Goal: Task Accomplishment & Management: Manage account settings

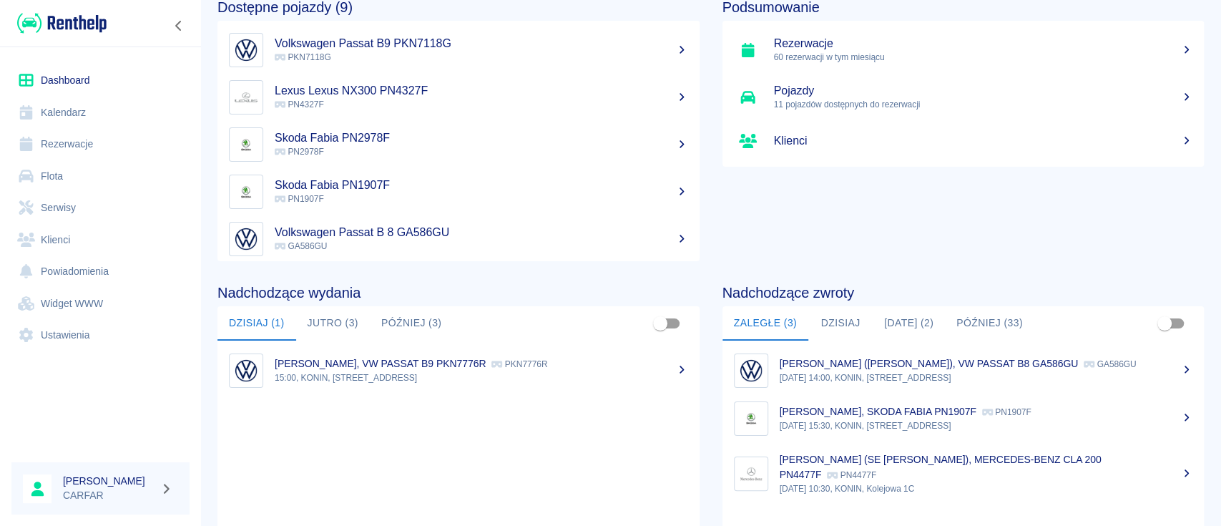
scroll to position [190, 0]
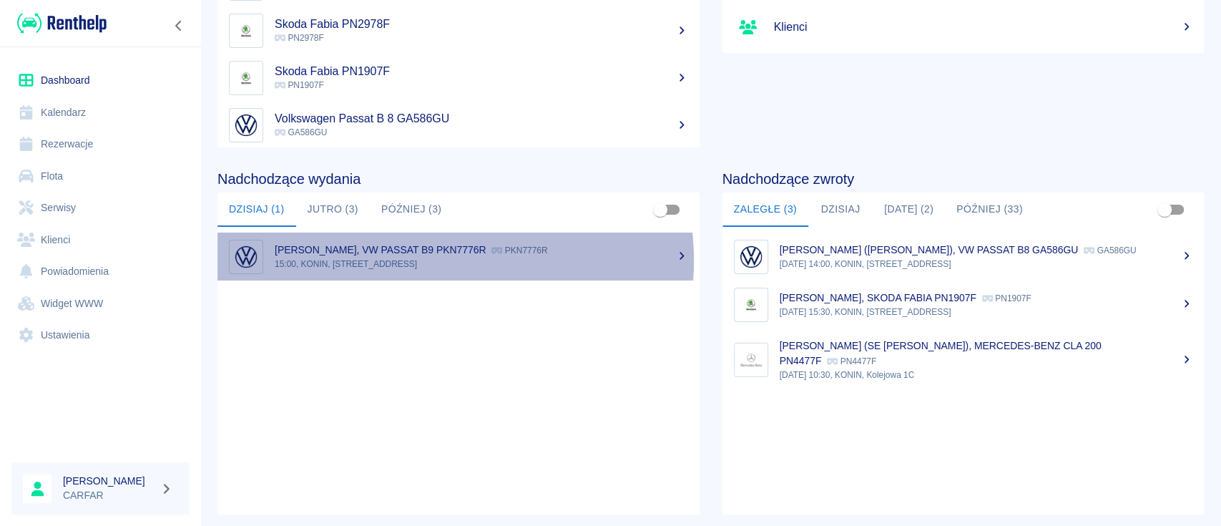
click at [440, 260] on p "15:00, KONIN, Kolejowa 1C" at bounding box center [481, 263] width 413 height 13
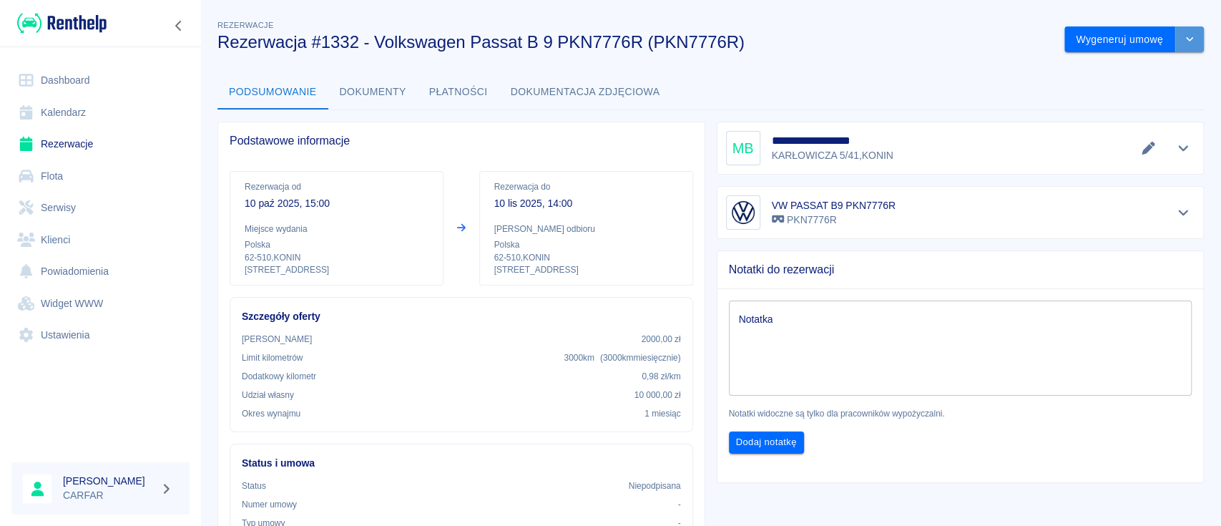
click at [1175, 29] on button "drop-down" at bounding box center [1189, 39] width 29 height 26
click at [1152, 117] on li "Anuluj rezerwację" at bounding box center [1119, 117] width 116 height 24
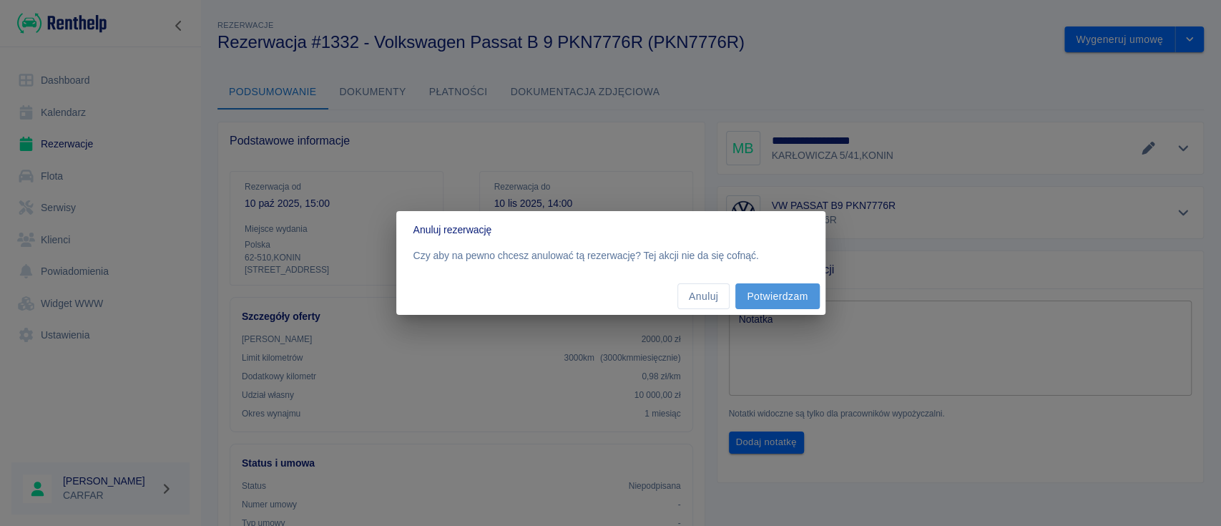
click at [801, 292] on button "Potwierdzam" at bounding box center [777, 296] width 84 height 26
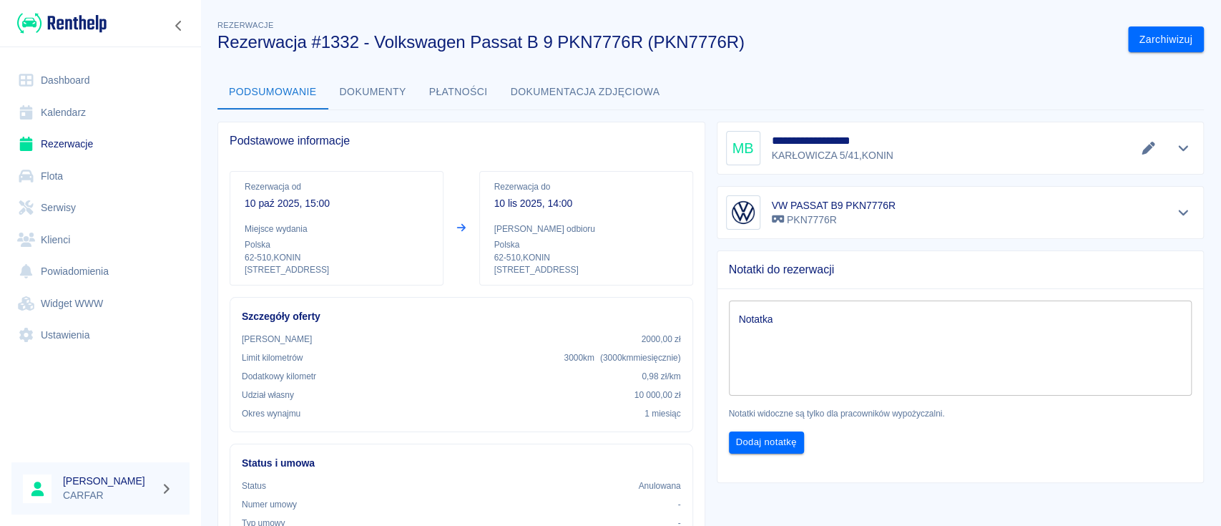
click at [74, 15] on img at bounding box center [61, 23] width 89 height 24
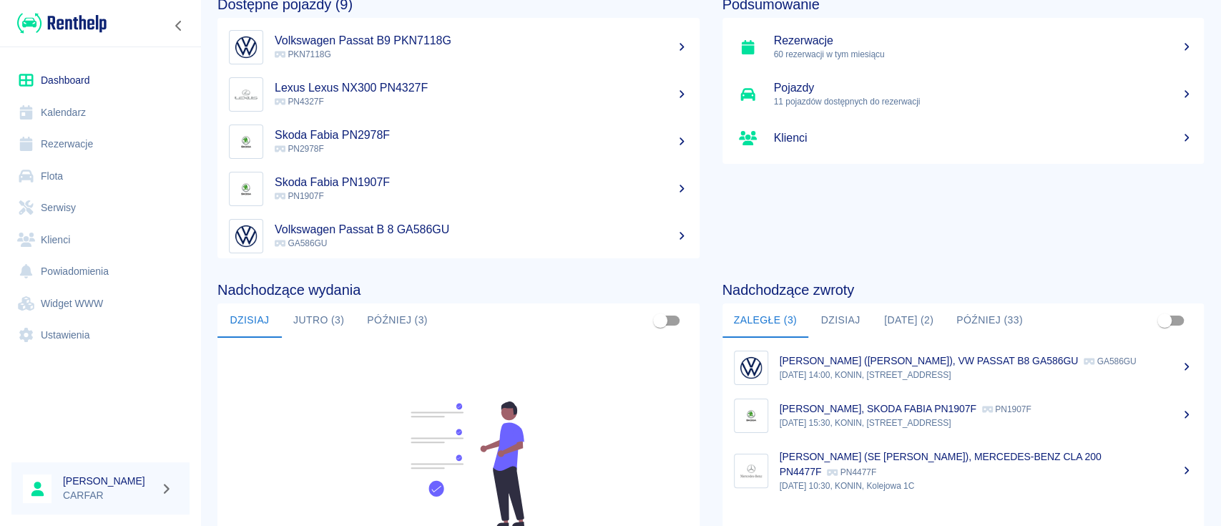
scroll to position [190, 0]
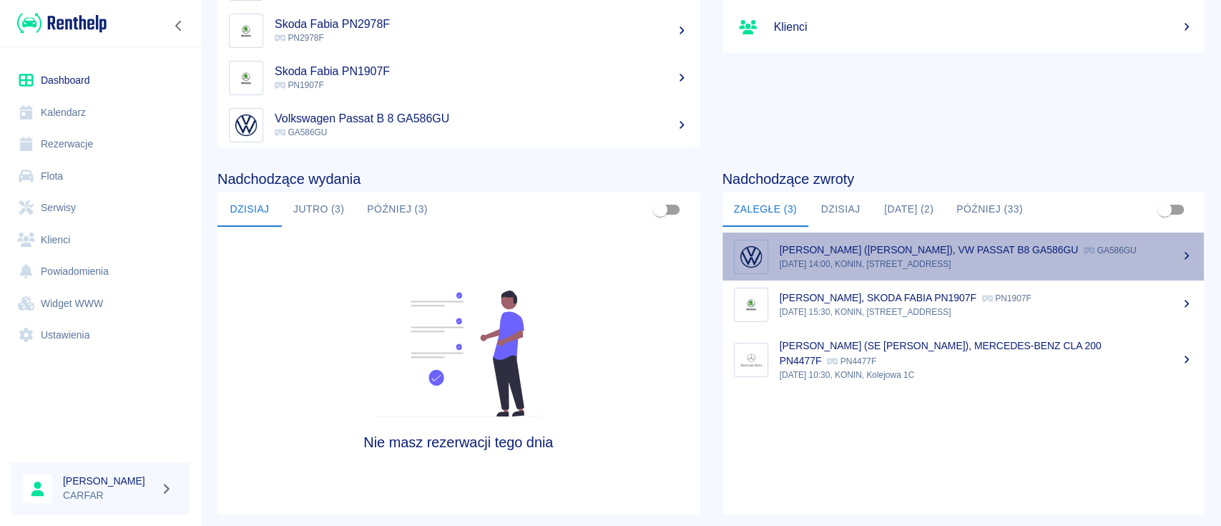
click at [999, 257] on div "[PERSON_NAME] ([PERSON_NAME]), VW PASSAT B8 GA586GU GA586GU" at bounding box center [985, 249] width 413 height 15
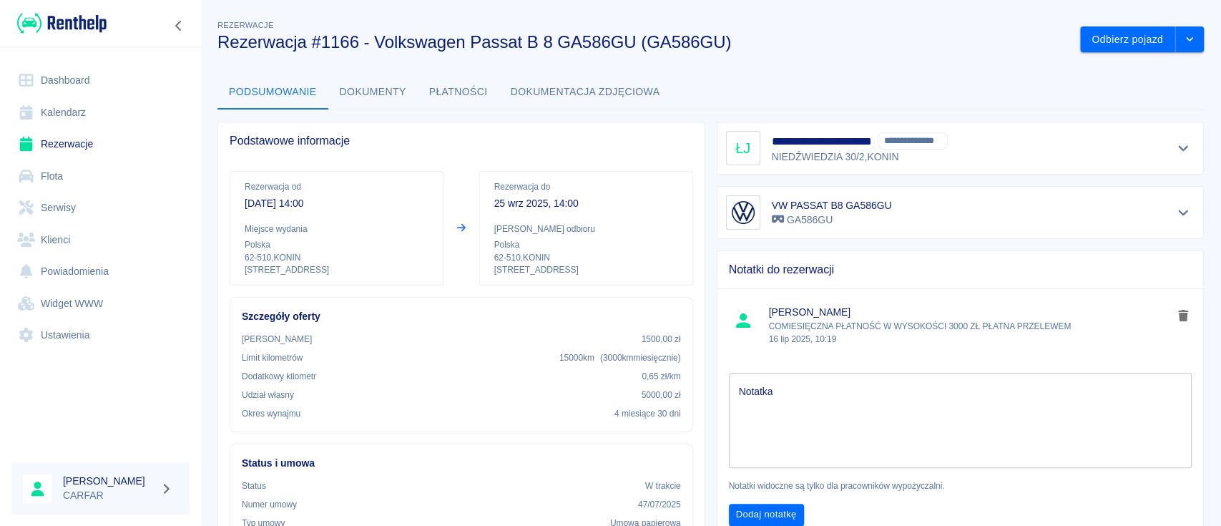
click at [84, 21] on img at bounding box center [61, 23] width 89 height 24
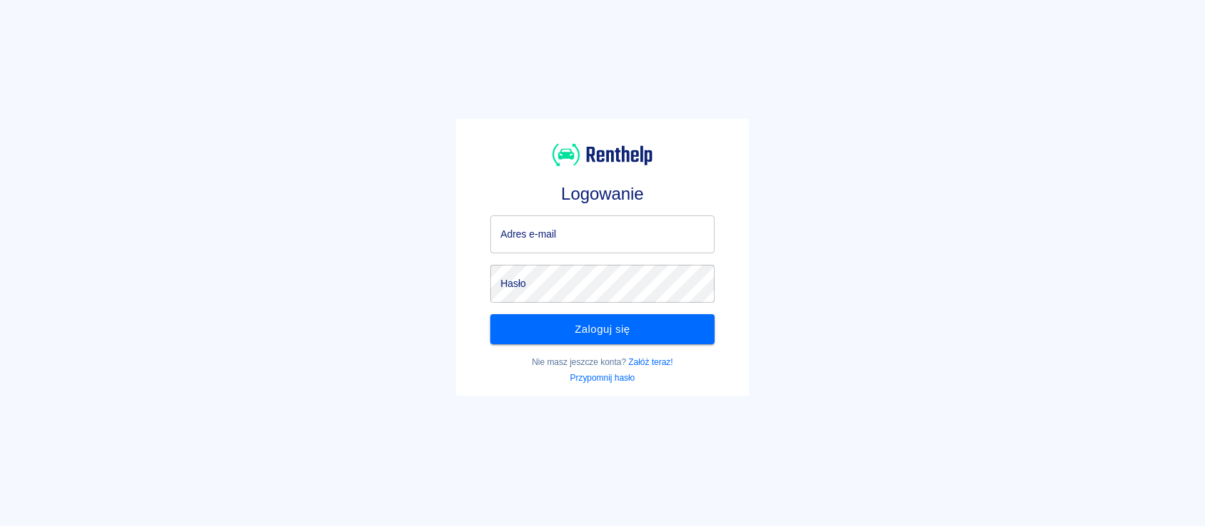
type input "[EMAIL_ADDRESS][DOMAIN_NAME]"
click at [679, 340] on button "Zaloguj się" at bounding box center [602, 329] width 225 height 30
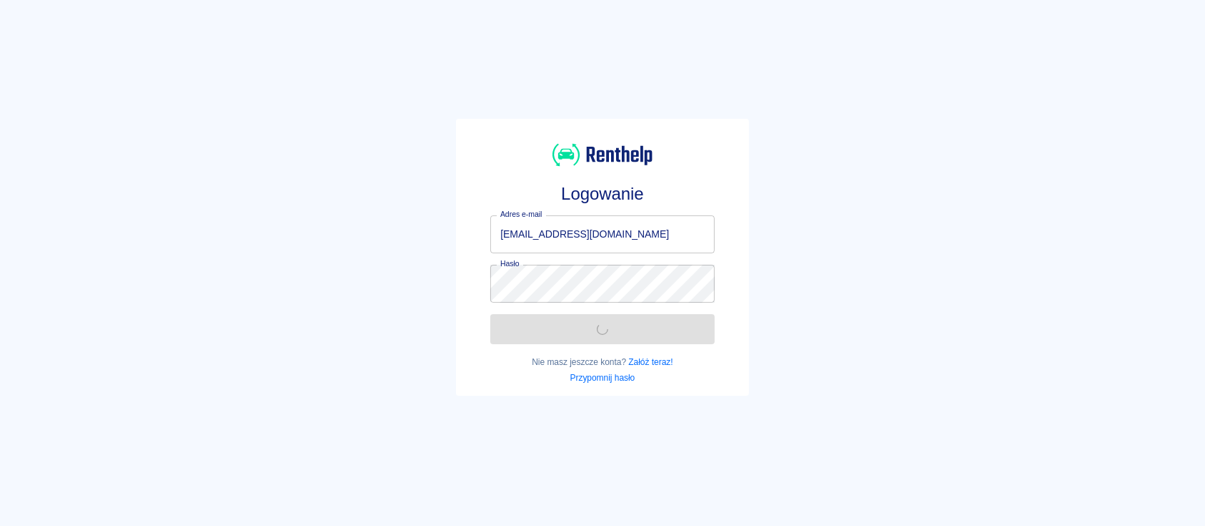
click at [676, 337] on div "Zaloguj się" at bounding box center [597, 322] width 236 height 41
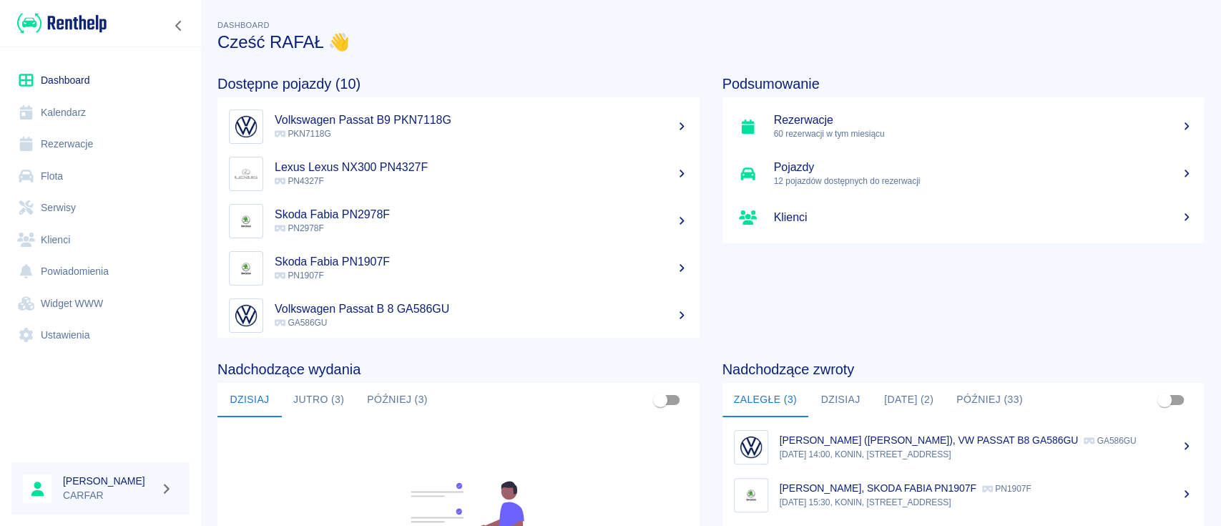
scroll to position [190, 0]
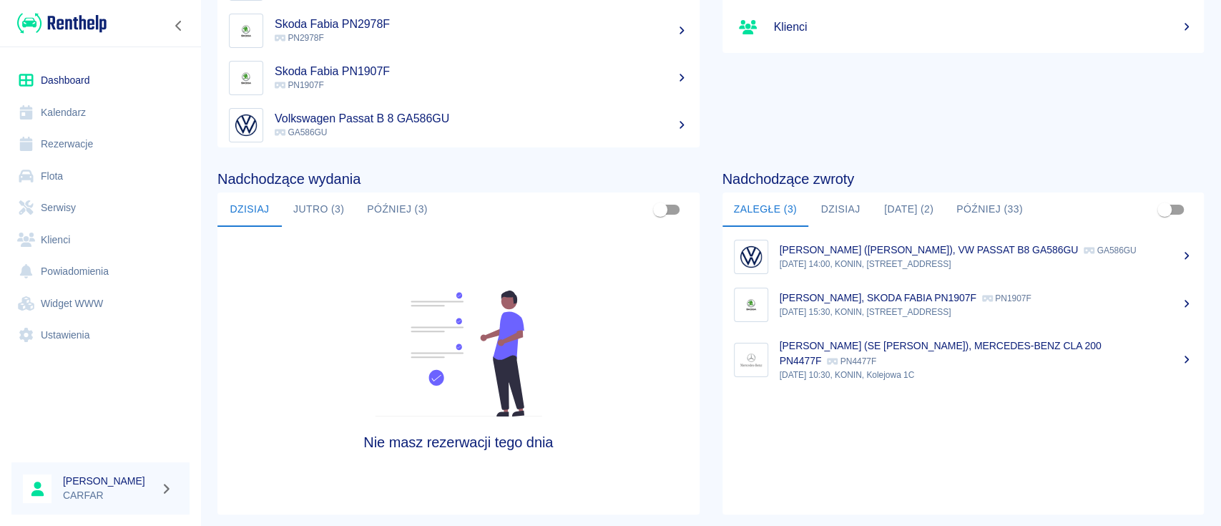
click at [1032, 257] on div "[PERSON_NAME] ([PERSON_NAME]), VW PASSAT B8 GA586GU GA586GU" at bounding box center [985, 249] width 413 height 15
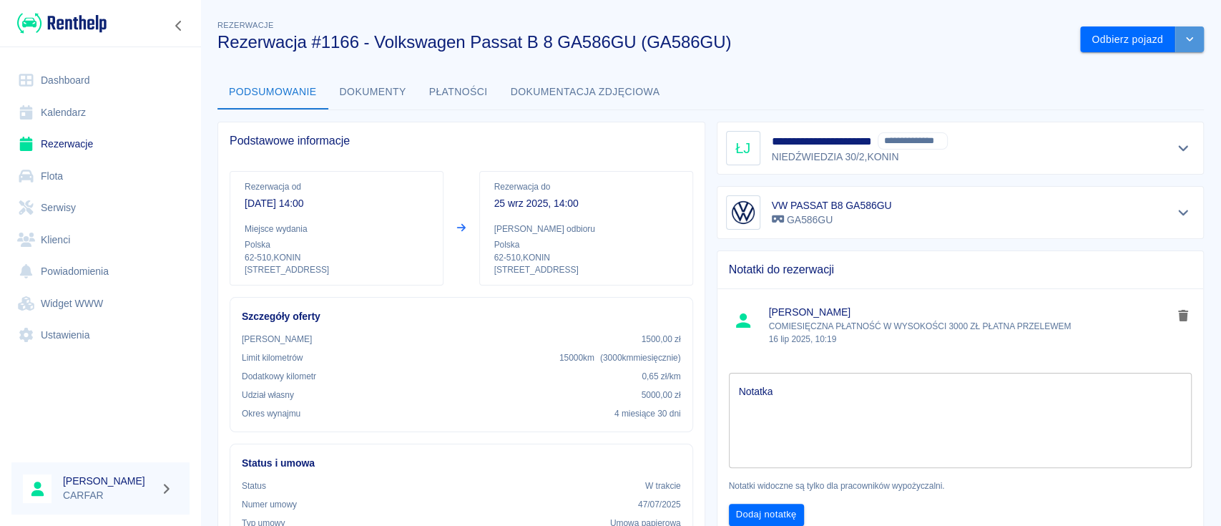
click at [1175, 45] on button "drop-down" at bounding box center [1189, 39] width 29 height 26
click at [1150, 66] on li "Przedłuż rezerwację" at bounding box center [1126, 70] width 112 height 24
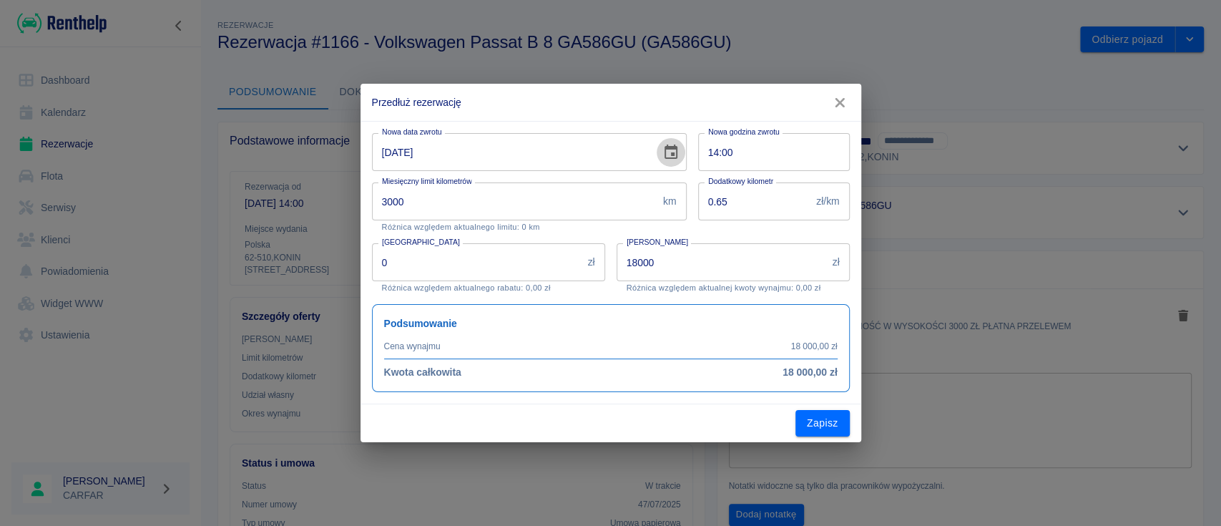
click at [673, 149] on icon "Choose date, selected date is 25 wrz 2025" at bounding box center [670, 151] width 13 height 14
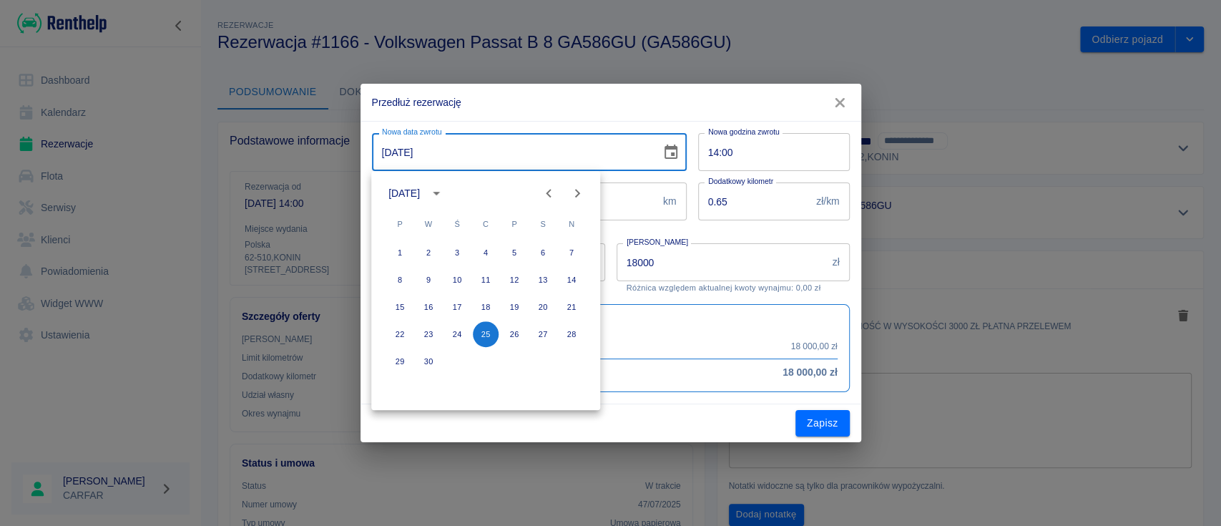
click at [580, 197] on icon "Next month" at bounding box center [576, 192] width 17 height 17
click at [544, 334] on button "25" at bounding box center [543, 334] width 26 height 26
type input "[DATE]"
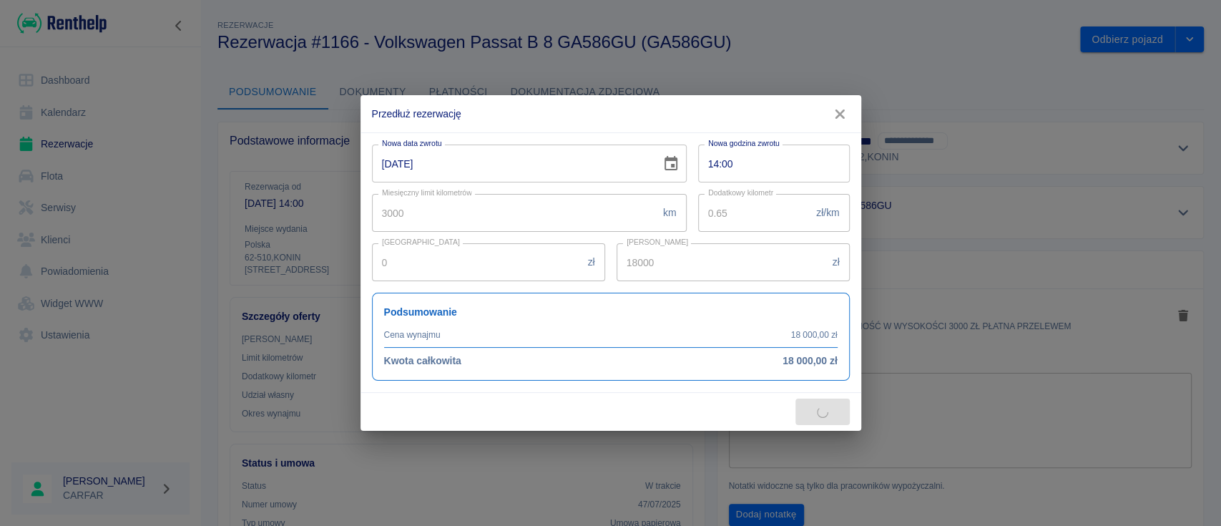
type input "21600"
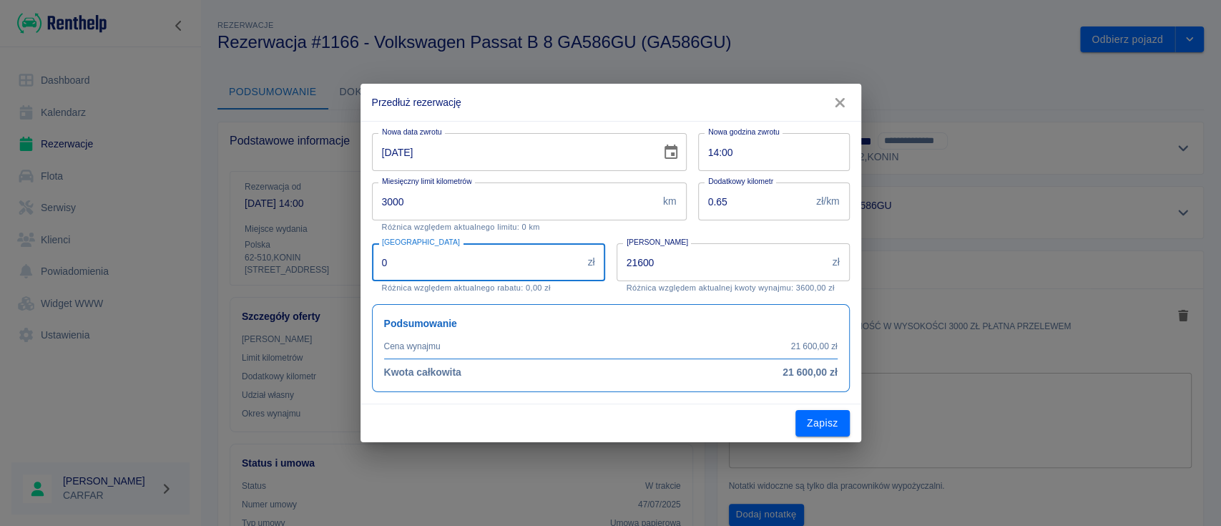
drag, startPoint x: 475, startPoint y: 260, endPoint x: 240, endPoint y: 234, distance: 235.9
click at [240, 234] on div "Przedłuż rezerwację Nowa data zwrotu [DATE] Nowa data zwrotu Nowa godzina zwrot…" at bounding box center [610, 263] width 1221 height 526
type input "600"
click at [833, 420] on button "Zapisz" at bounding box center [822, 423] width 54 height 26
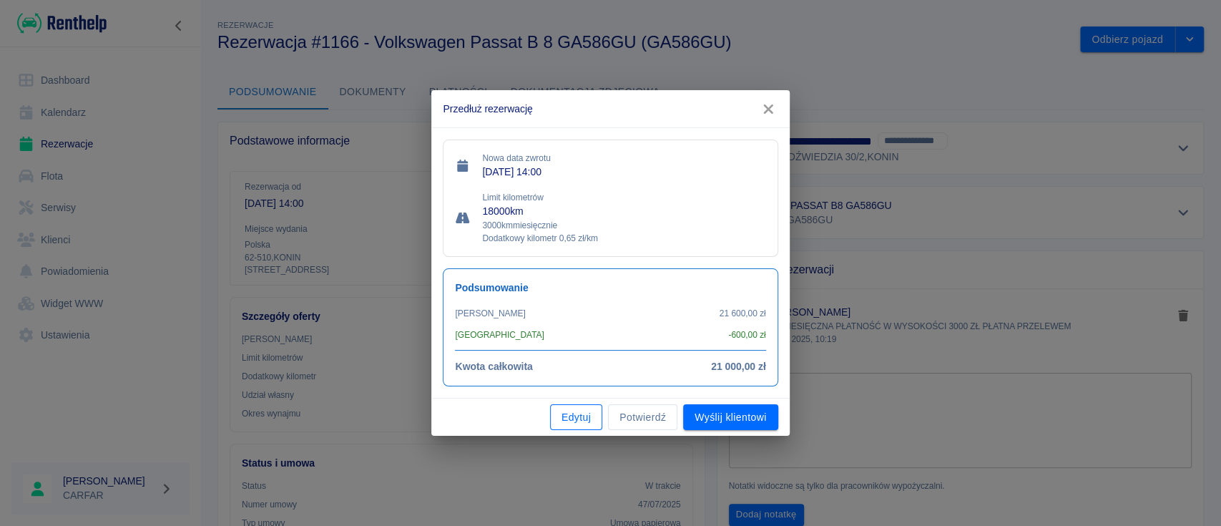
click at [584, 418] on button "Edytuj" at bounding box center [576, 417] width 52 height 26
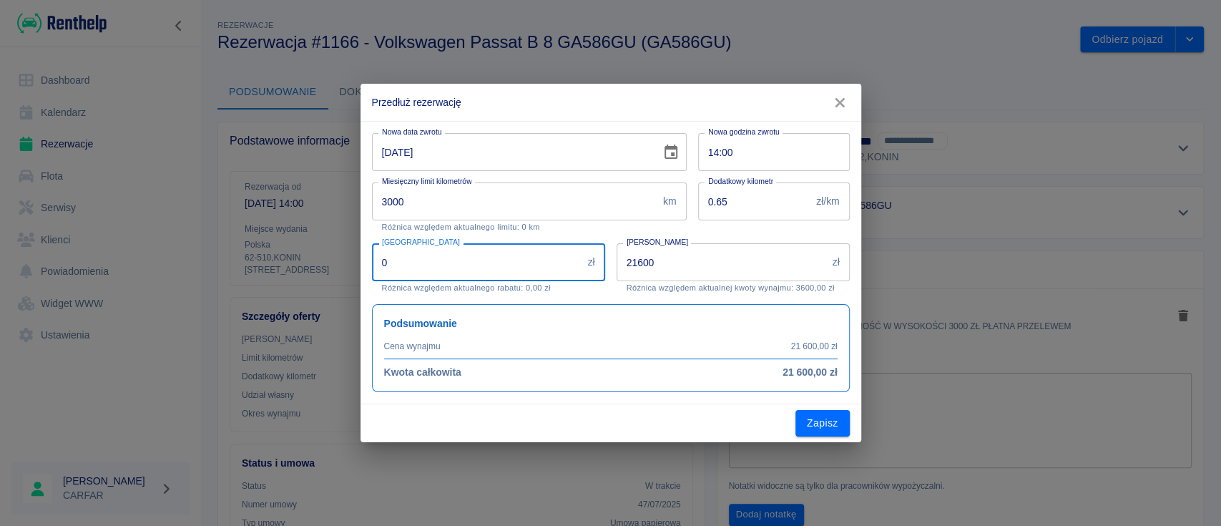
drag, startPoint x: 446, startPoint y: 273, endPoint x: 355, endPoint y: 265, distance: 91.9
click at [355, 265] on div "Przedłuż rezerwację Nowa data zwrotu [DATE] Nowa data zwrotu Nowa godzina zwrot…" at bounding box center [610, 263] width 1221 height 526
type input "3600"
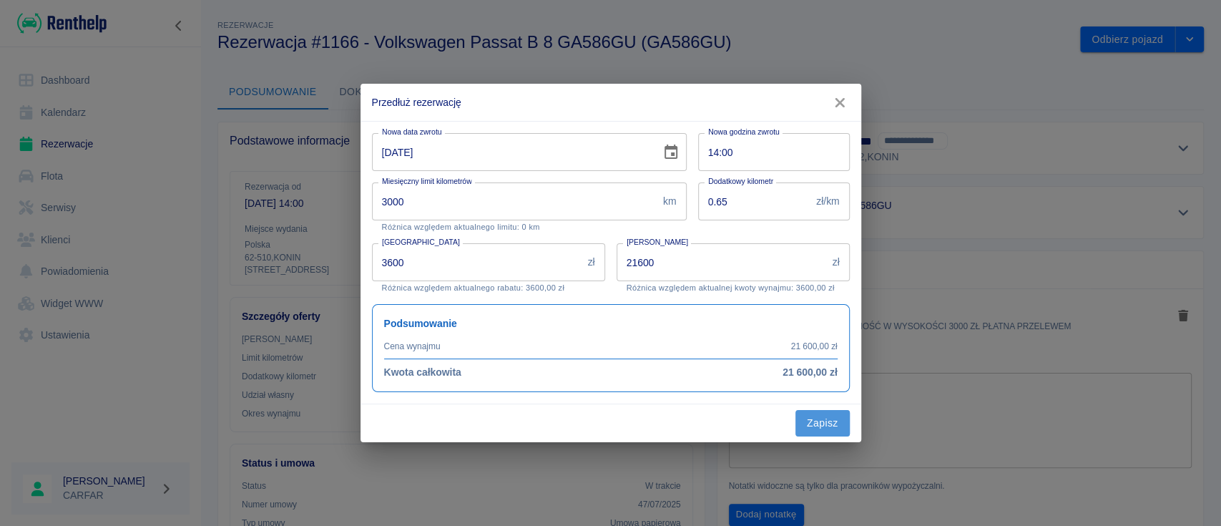
click at [834, 421] on button "Zapisz" at bounding box center [822, 423] width 54 height 26
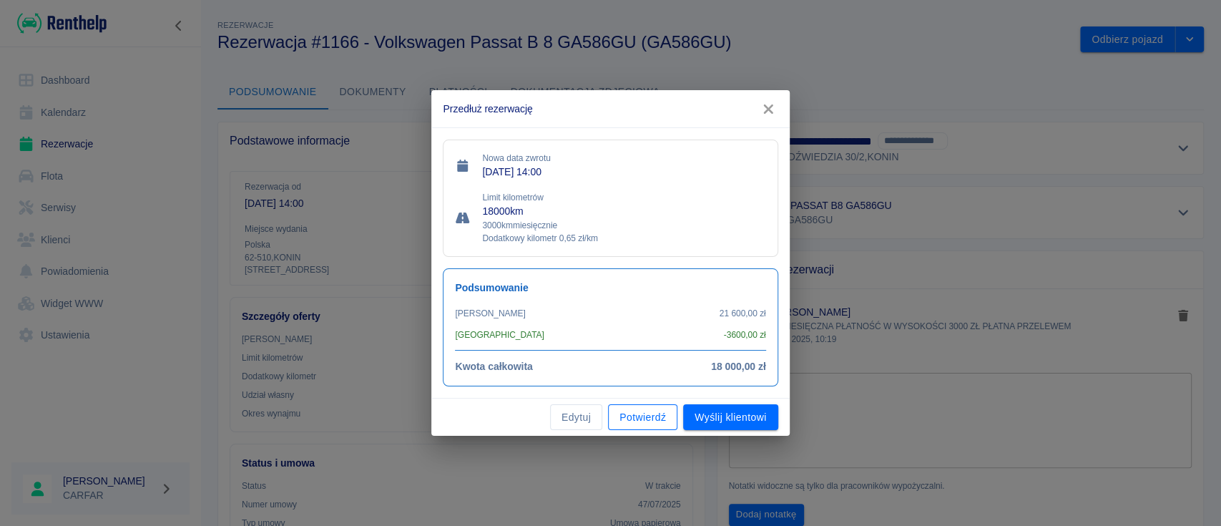
click at [638, 413] on button "Potwierdź" at bounding box center [642, 417] width 69 height 26
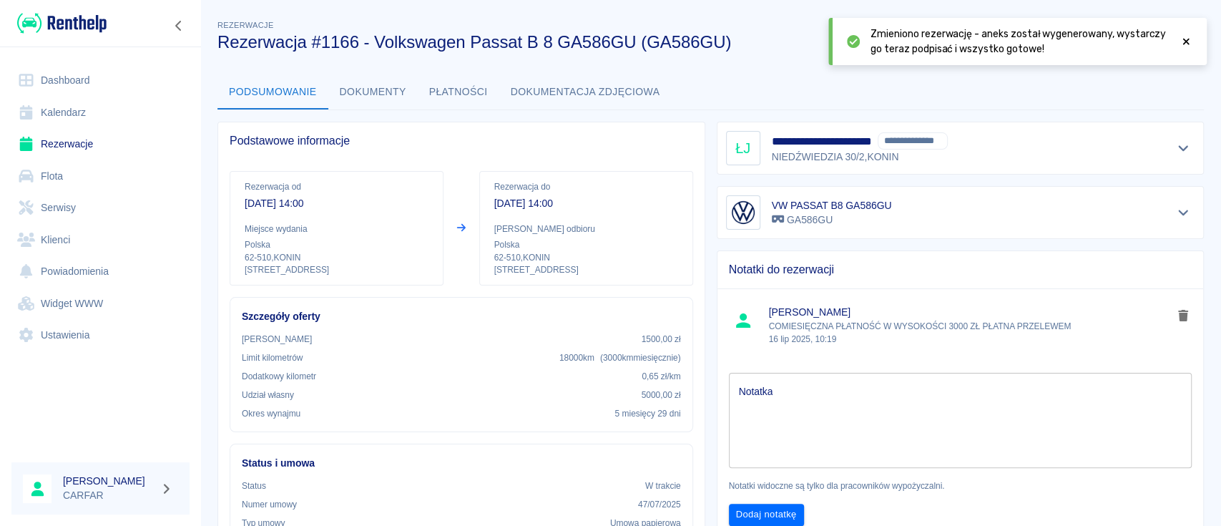
click at [82, 25] on img at bounding box center [61, 23] width 89 height 24
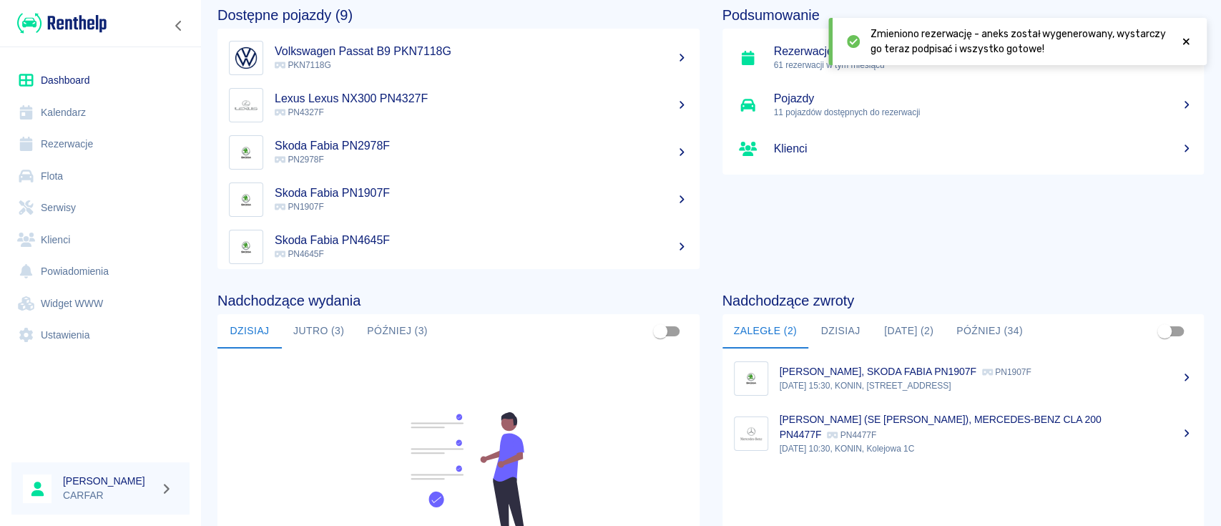
scroll to position [95, 0]
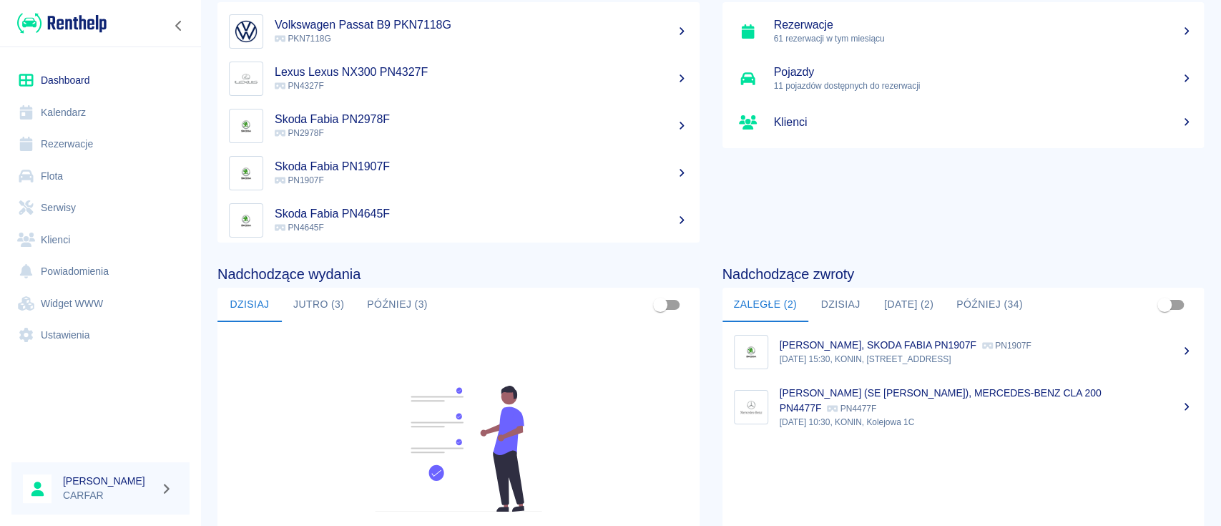
click at [819, 304] on button "Dzisiaj" at bounding box center [840, 304] width 64 height 34
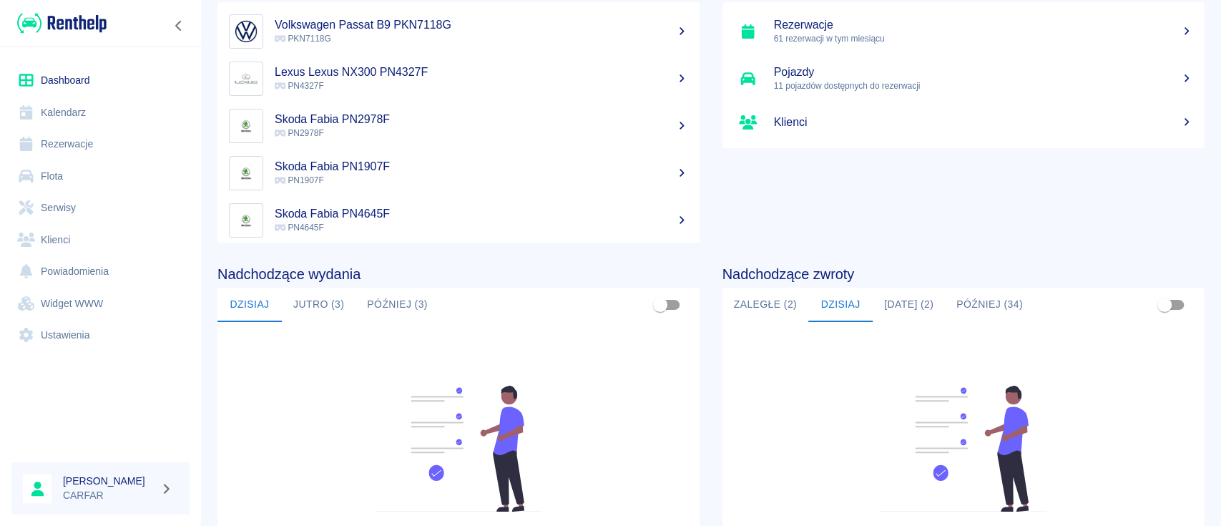
click at [881, 300] on button "[DATE] (2)" at bounding box center [908, 304] width 72 height 34
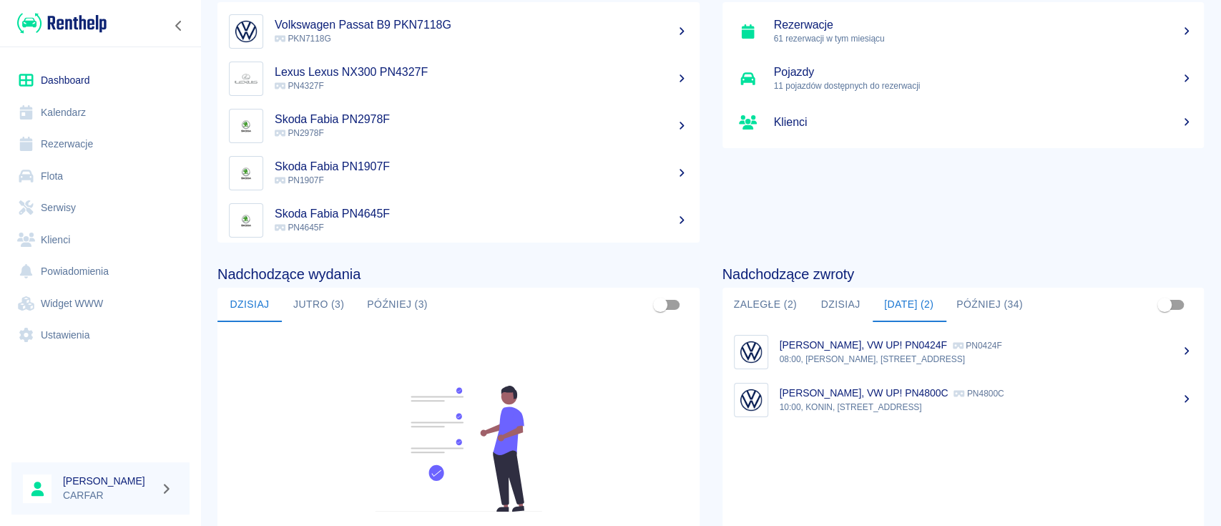
click at [982, 310] on button "Później (34)" at bounding box center [989, 304] width 89 height 34
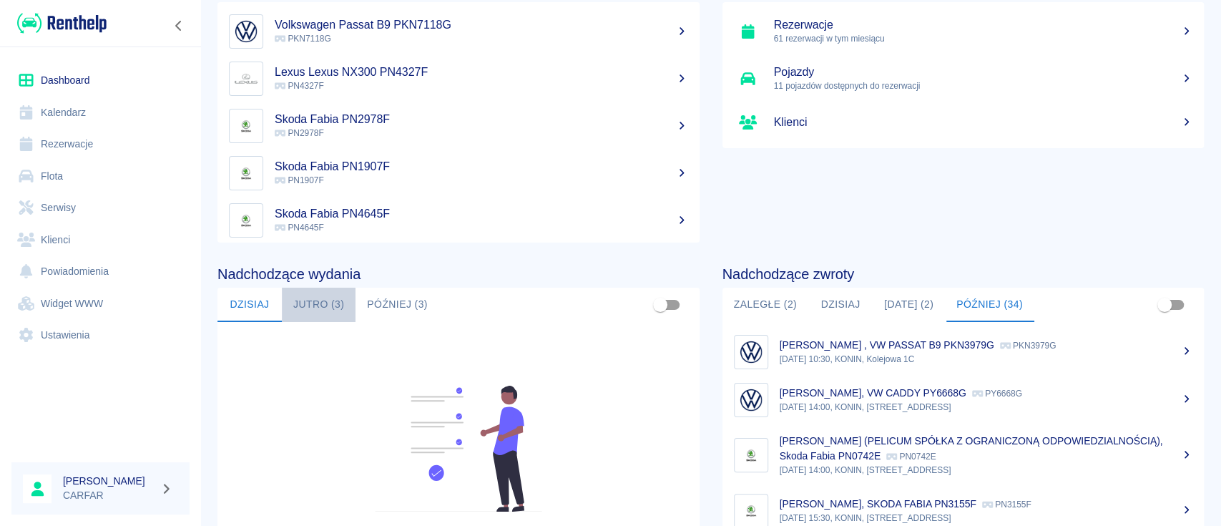
click at [318, 301] on button "Jutro (3)" at bounding box center [319, 304] width 74 height 34
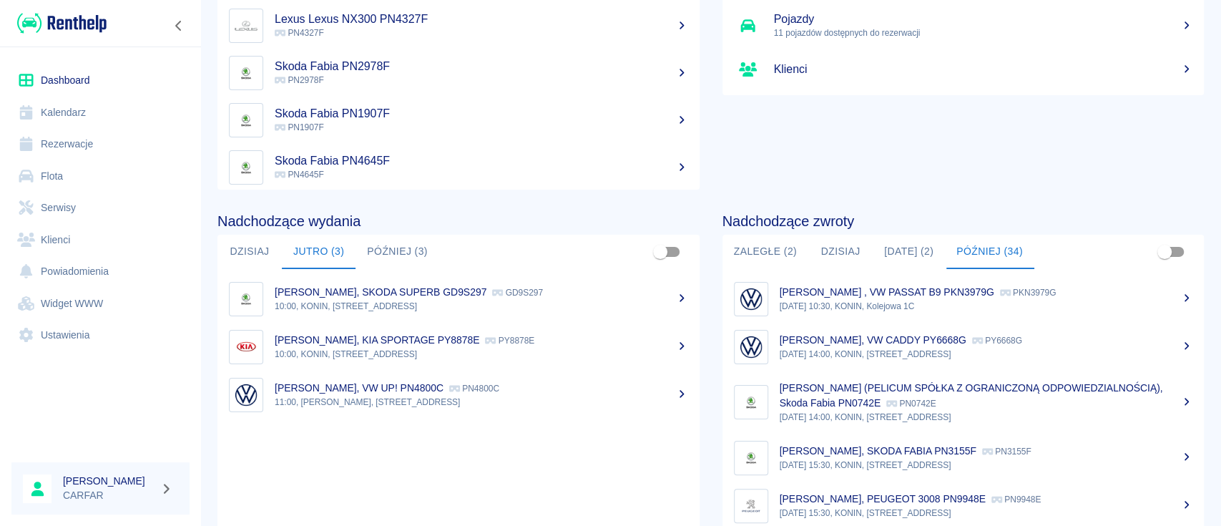
scroll to position [190, 0]
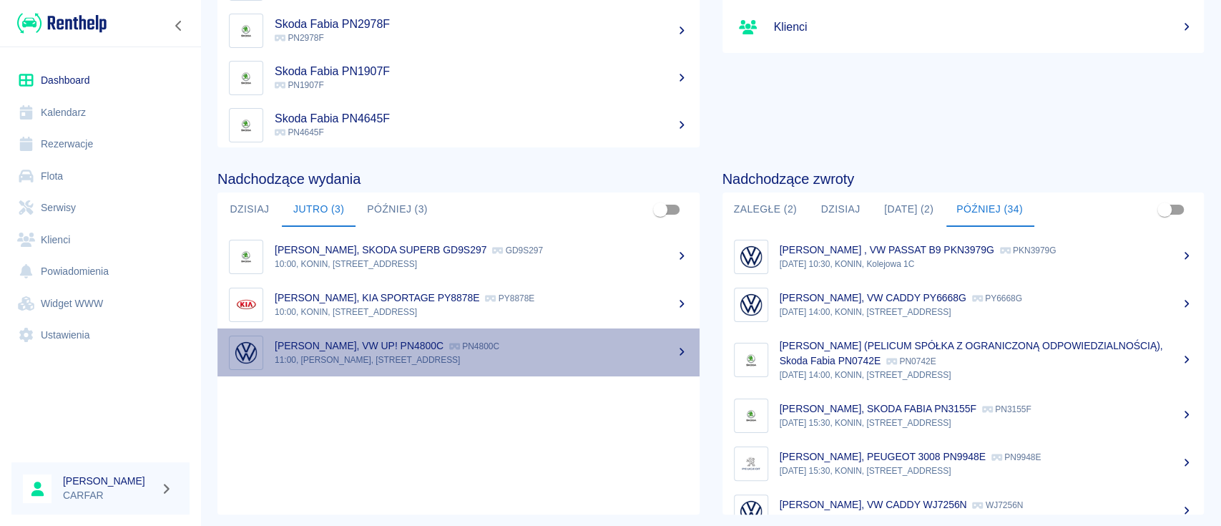
click at [551, 335] on link "[PERSON_NAME], VW UP! PN4800C PN4800C 11:00, KONIN, [STREET_ADDRESS]" at bounding box center [458, 352] width 482 height 48
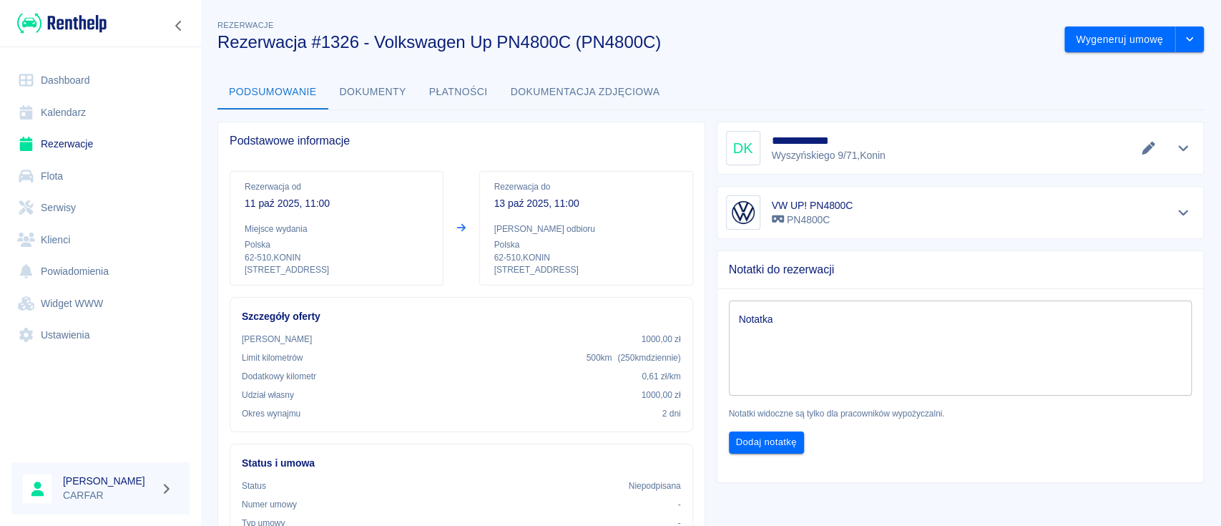
click at [69, 31] on img at bounding box center [61, 23] width 89 height 24
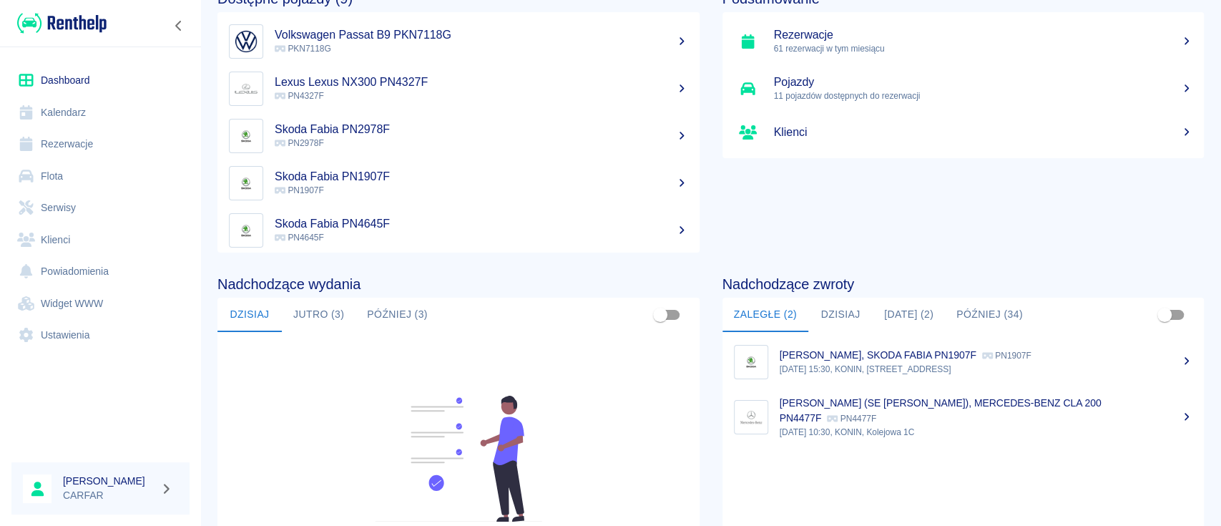
scroll to position [190, 0]
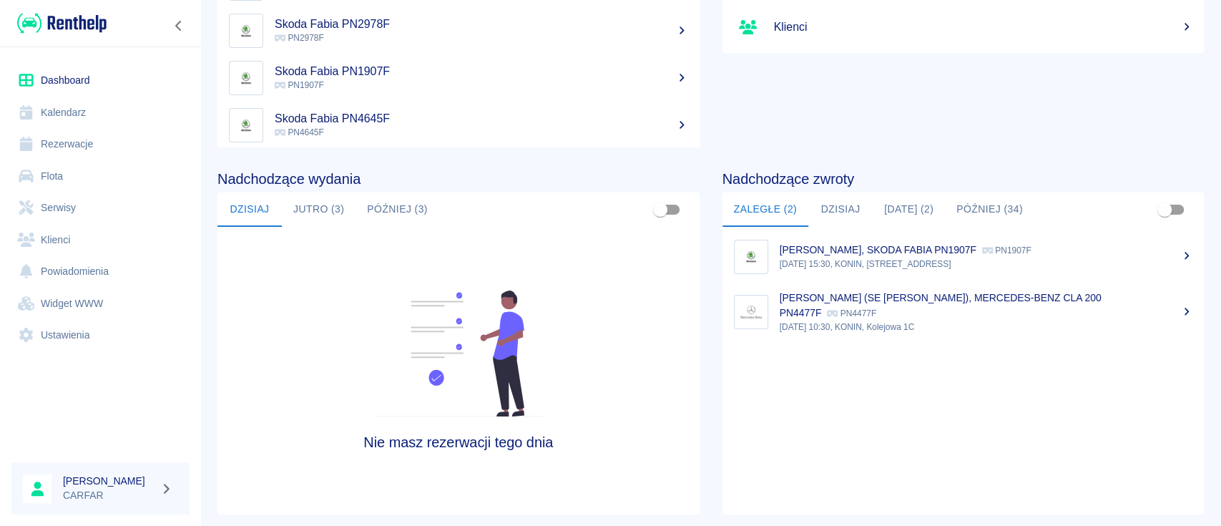
click at [973, 308] on div "[PERSON_NAME] (SE [PERSON_NAME]), MERCEDES-BENZ CLA 200 PN4477F PN4477F" at bounding box center [985, 305] width 413 height 30
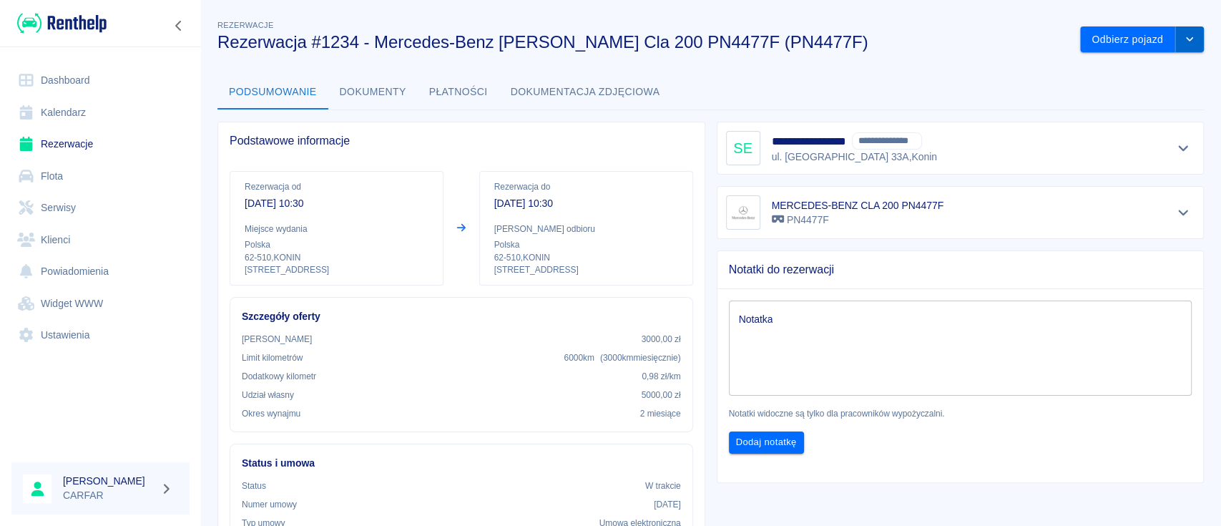
click at [1175, 45] on button "drop-down" at bounding box center [1189, 39] width 29 height 26
click at [1158, 72] on li "Przedłuż rezerwację" at bounding box center [1126, 70] width 112 height 24
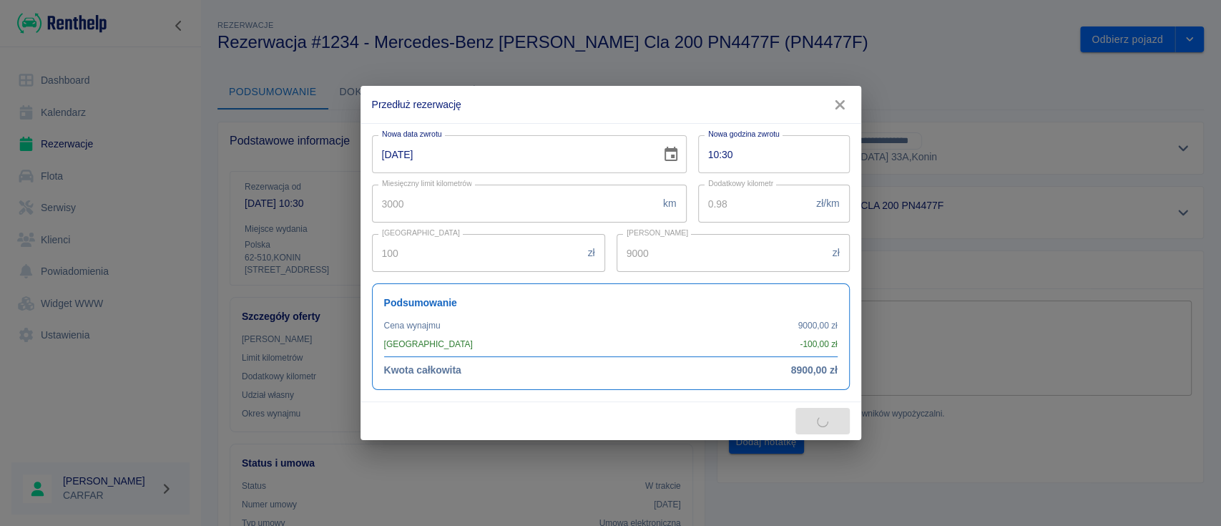
type input "8000"
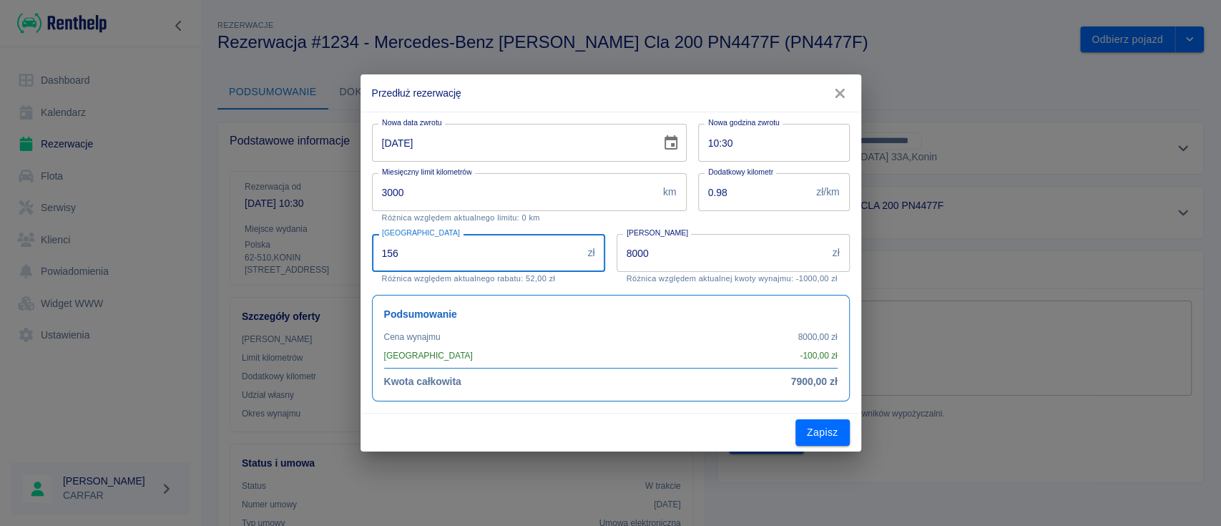
click at [576, 251] on input "156" at bounding box center [477, 253] width 210 height 38
click at [576, 251] on input "186" at bounding box center [477, 253] width 210 height 38
click at [576, 250] on input "204" at bounding box center [477, 253] width 210 height 38
click at [576, 256] on input "203" at bounding box center [477, 253] width 210 height 38
click at [576, 256] on input "202" at bounding box center [477, 253] width 210 height 38
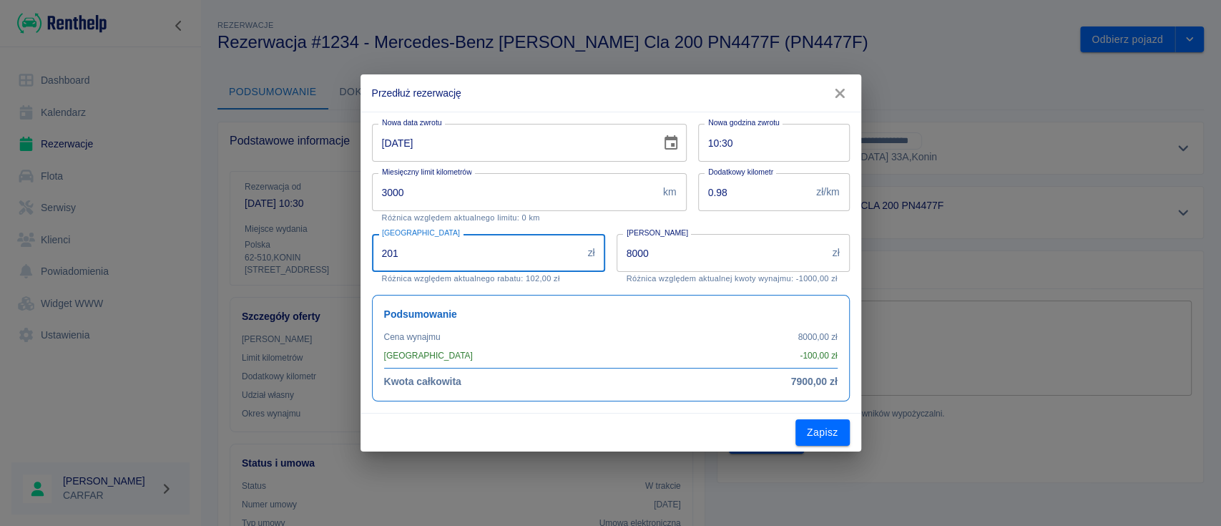
click at [576, 256] on input "201" at bounding box center [477, 253] width 210 height 38
type input "200"
click at [576, 256] on input "200" at bounding box center [477, 253] width 210 height 38
click at [671, 144] on icon "Choose date, selected date is 9 paź 2025" at bounding box center [670, 142] width 13 height 14
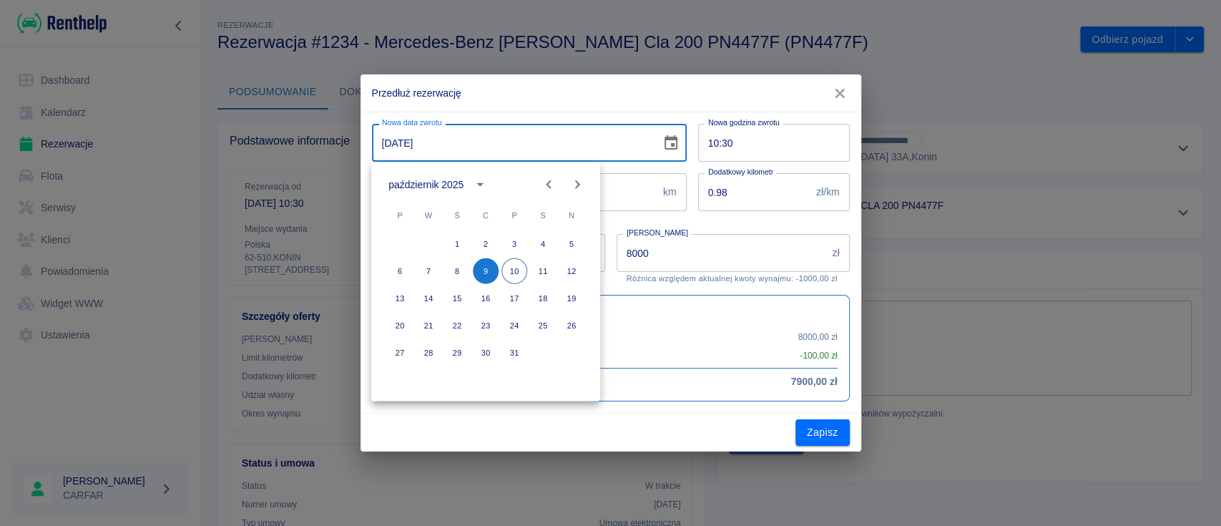
click at [579, 185] on icon "Next month" at bounding box center [576, 184] width 17 height 17
click at [576, 270] on button "9" at bounding box center [571, 271] width 26 height 26
type input "[DATE]"
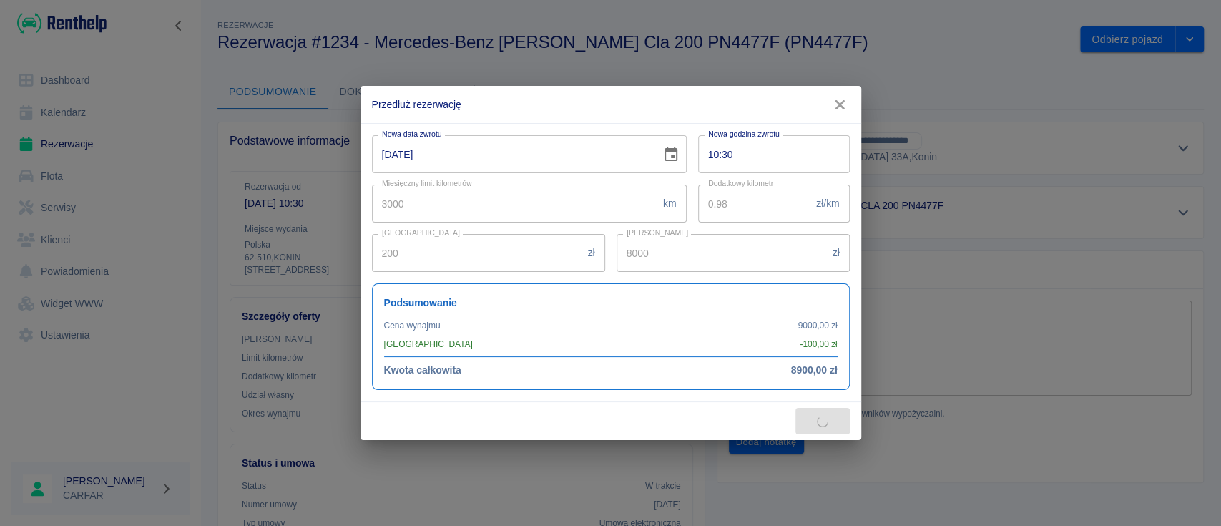
type input "100"
type input "16000"
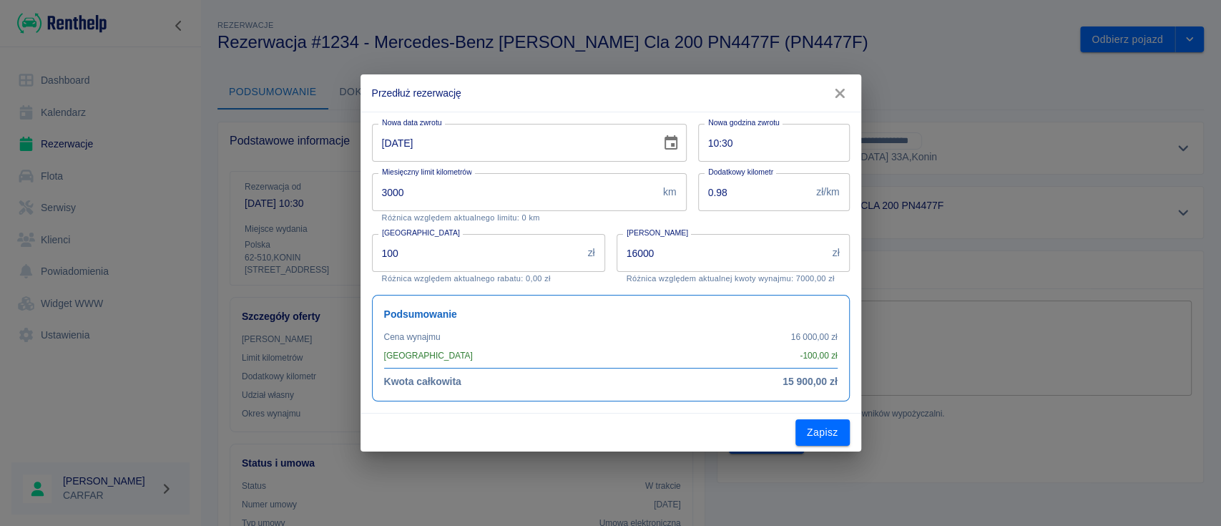
drag, startPoint x: 485, startPoint y: 265, endPoint x: 337, endPoint y: 257, distance: 148.3
click at [337, 257] on div "Przedłuż rezerwację Nowa data zwrotu [DATE] Nowa data zwrotu Nowa godzina zwrot…" at bounding box center [610, 263] width 1221 height 526
type input "200"
click at [573, 219] on p "Różnica względem aktualnego limitu: 0 km" at bounding box center [529, 217] width 295 height 9
click at [824, 434] on button "Zapisz" at bounding box center [822, 432] width 54 height 26
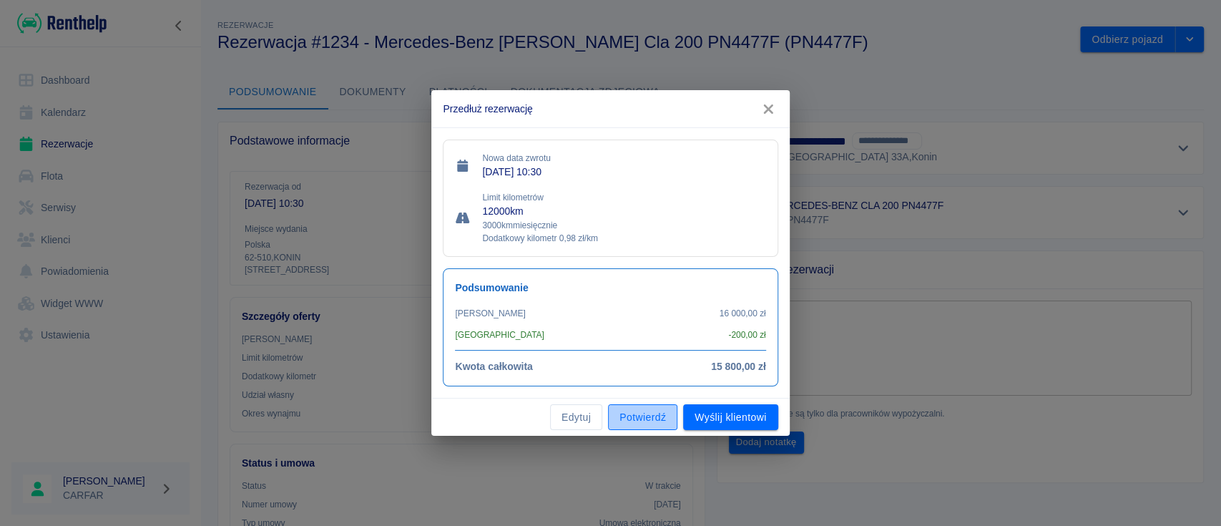
click at [623, 421] on button "Potwierdź" at bounding box center [642, 417] width 69 height 26
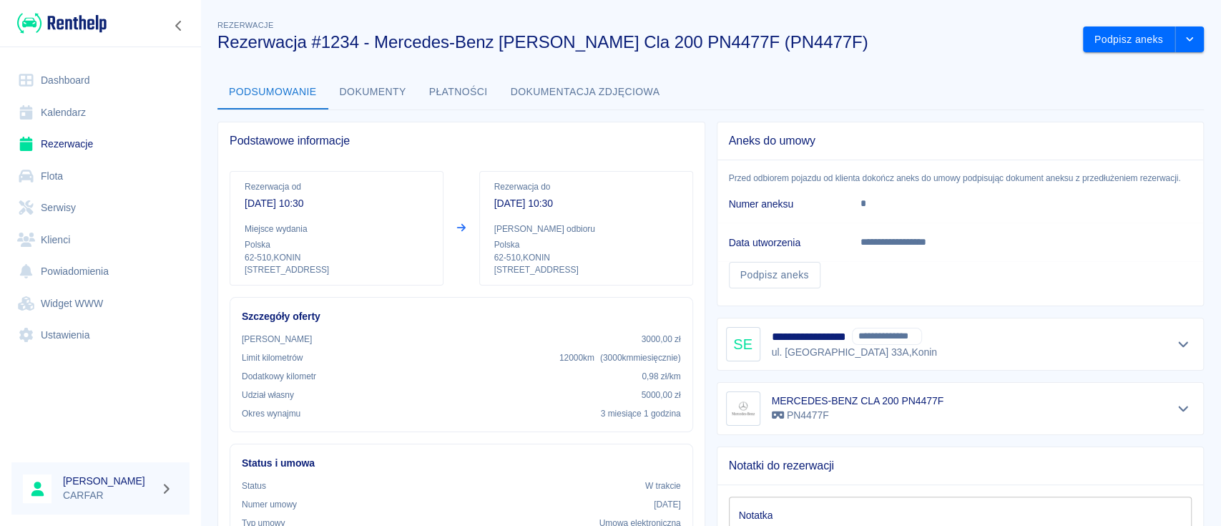
click at [87, 23] on img at bounding box center [61, 23] width 89 height 24
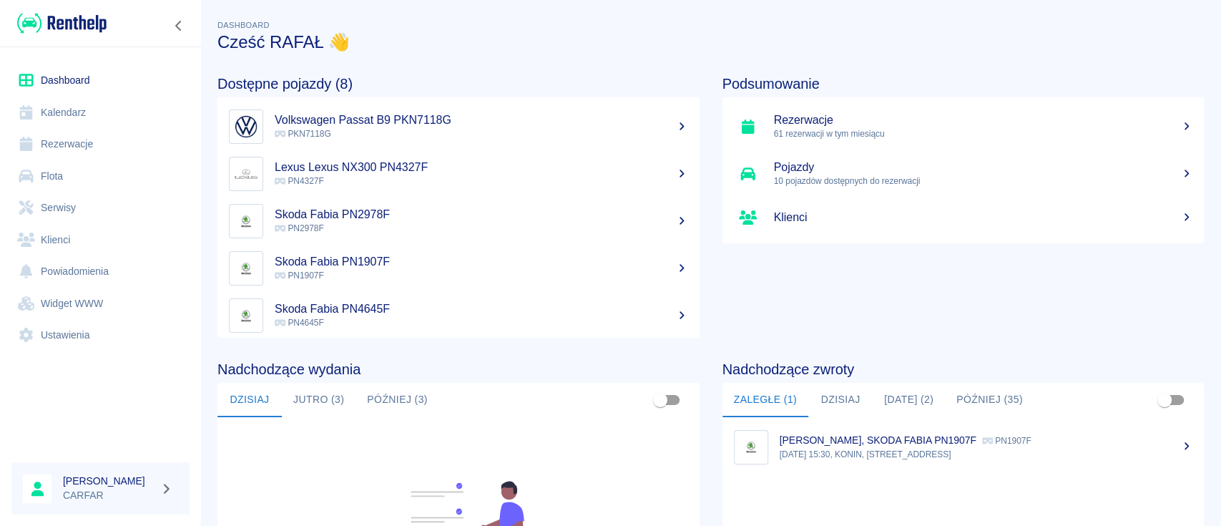
click at [784, 27] on div "Dashboard Cześć [PERSON_NAME] 👋" at bounding box center [704, 29] width 997 height 46
click at [881, 293] on div "Podsumowanie Rezerwacje 61 rezerwacji w tym miesiącu Pojazdy 10 pojazdów dostęp…" at bounding box center [951, 194] width 505 height 285
